Goal: Information Seeking & Learning: Learn about a topic

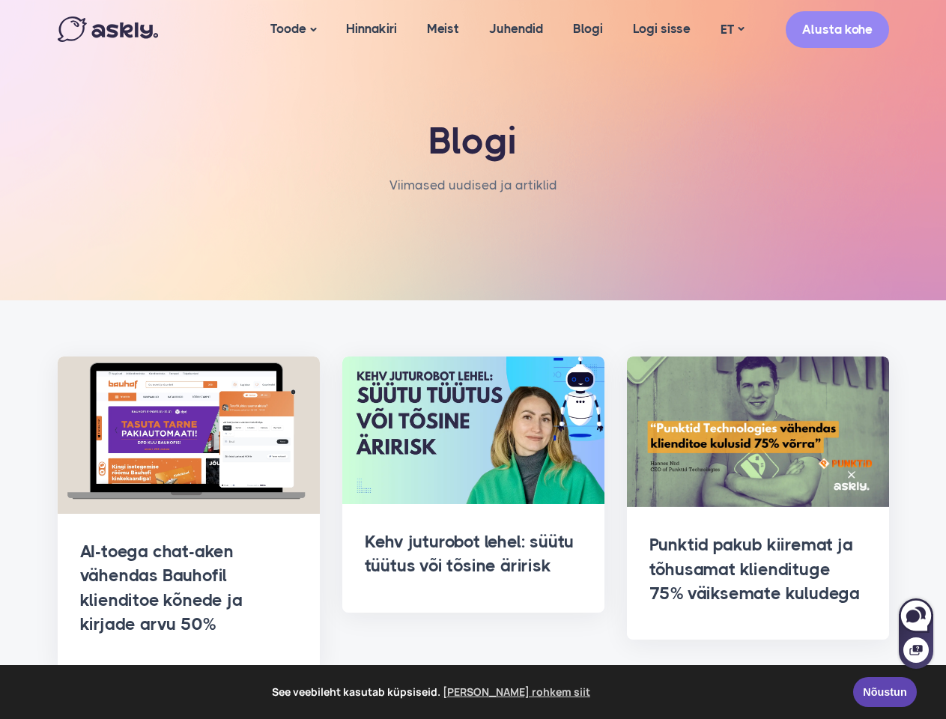
click at [472, 692] on span "See veebileht kasutab küpsiseid. [PERSON_NAME] rohkem siit" at bounding box center [432, 692] width 821 height 22
click at [291, 29] on link "Toode" at bounding box center [293, 29] width 76 height 59
click at [731, 29] on link "ET" at bounding box center [731, 30] width 53 height 22
click at [916, 633] on div at bounding box center [915, 641] width 34 height 55
click at [916, 615] on icon at bounding box center [912, 615] width 13 height 13
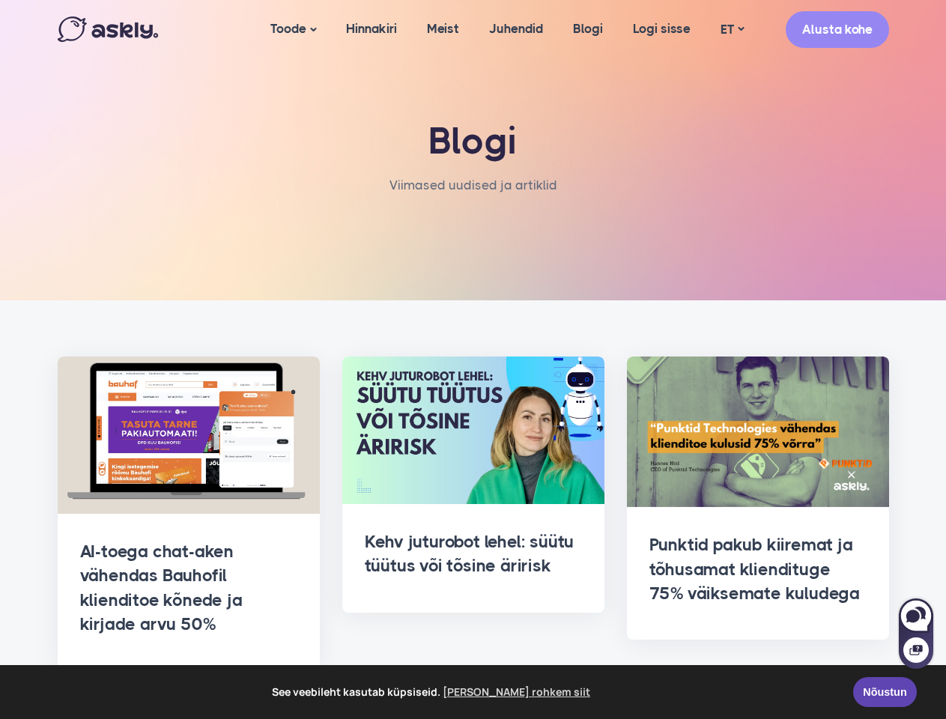
click at [916, 650] on icon at bounding box center [915, 650] width 13 height 10
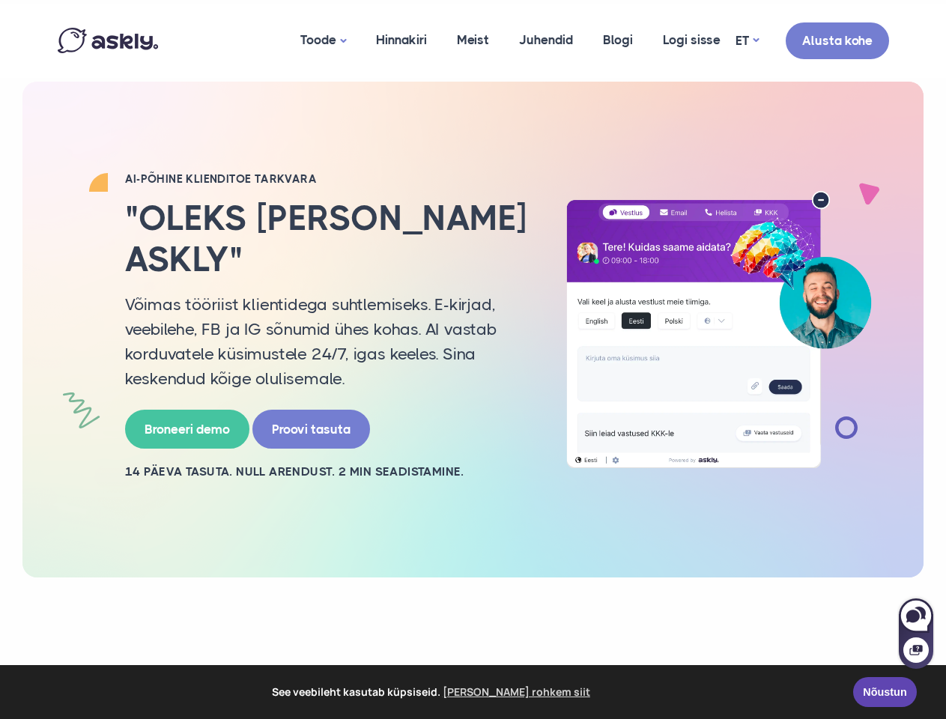
click at [472, 359] on p "Võimas tööriist klientidega suhtlemiseks. E-kirjad, veebilehe, FB ja IG sõnumid…" at bounding box center [327, 341] width 404 height 99
click at [472, 692] on span "See veebileht kasutab küpsiseid. [PERSON_NAME] rohkem siit" at bounding box center [432, 692] width 821 height 22
click at [321, 40] on link "Toode" at bounding box center [323, 41] width 76 height 74
click at [746, 40] on link "ET" at bounding box center [746, 41] width 23 height 22
click at [916, 633] on div at bounding box center [915, 641] width 34 height 55
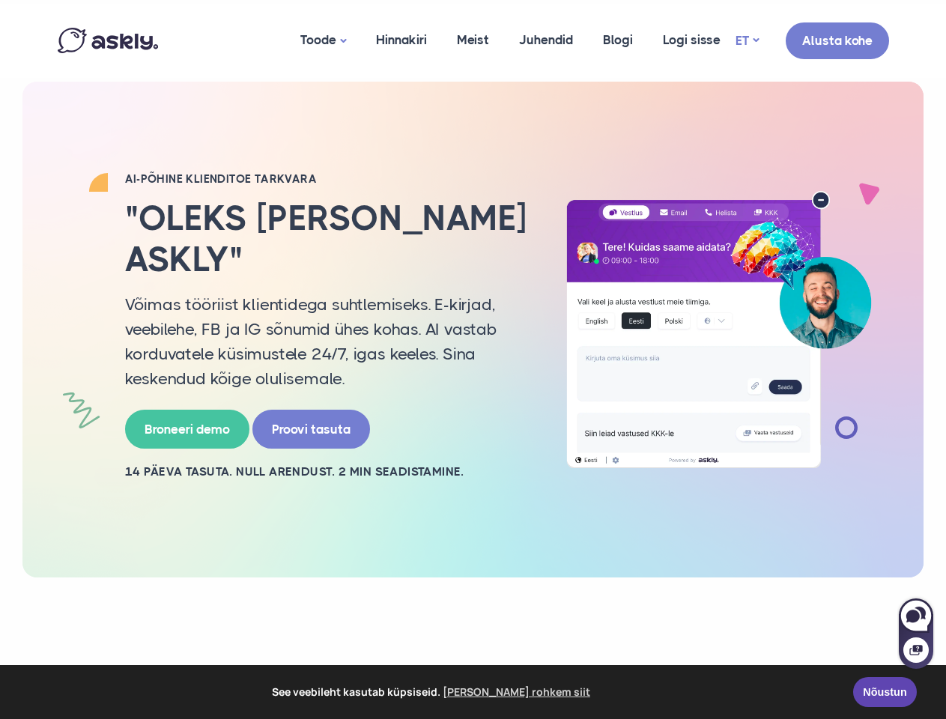
click at [916, 615] on icon at bounding box center [912, 615] width 13 height 13
click at [916, 650] on icon at bounding box center [915, 650] width 13 height 10
